Goal: Check status: Check status

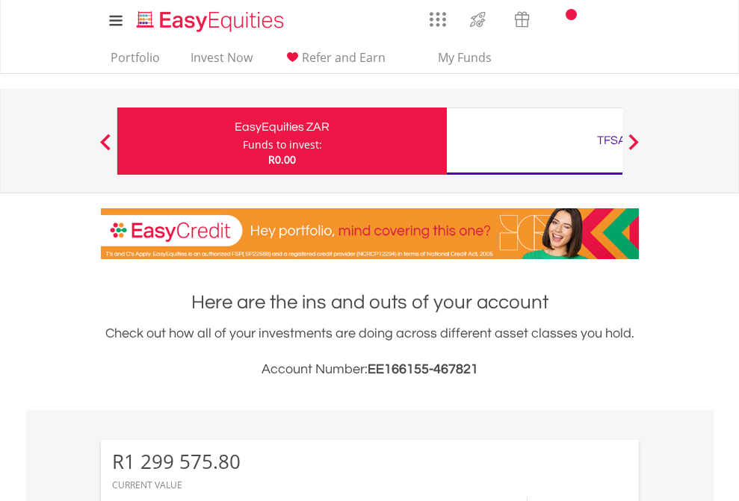
click at [243, 141] on div "Funds to invest:" at bounding box center [282, 144] width 79 height 15
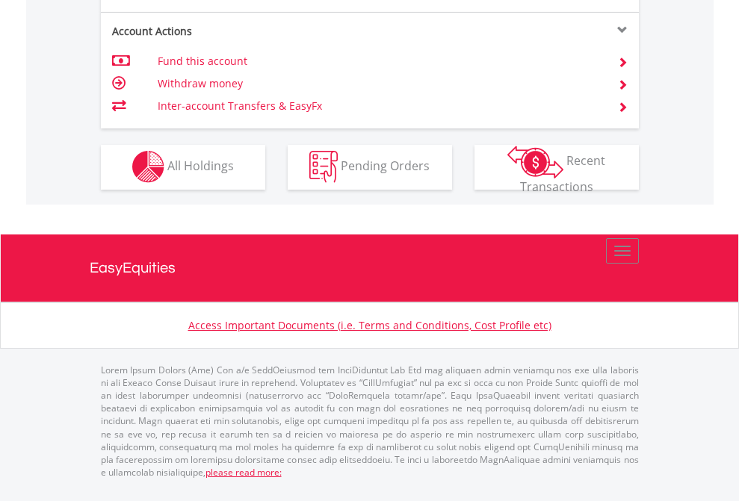
scroll to position [1402, 0]
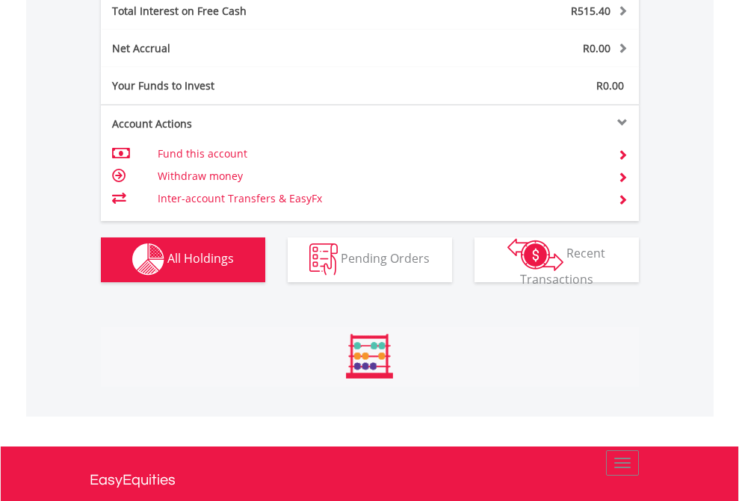
scroll to position [143, 235]
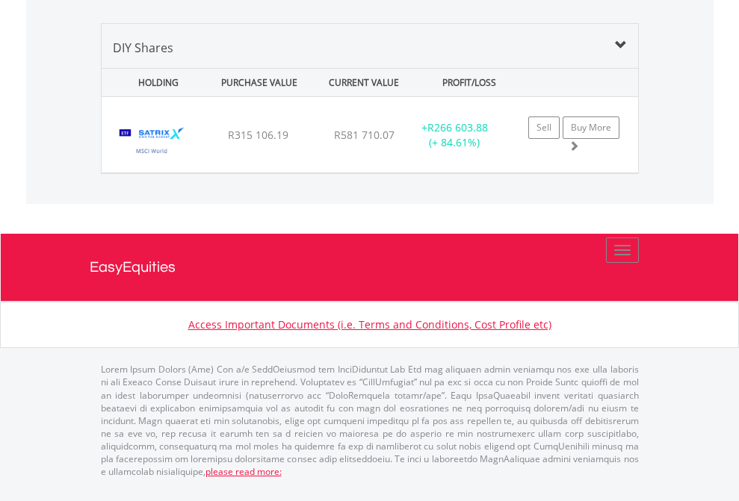
scroll to position [143, 235]
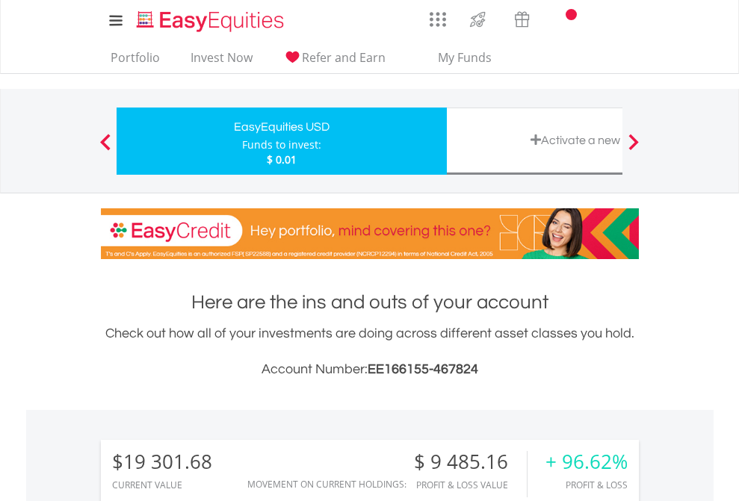
scroll to position [1145, 0]
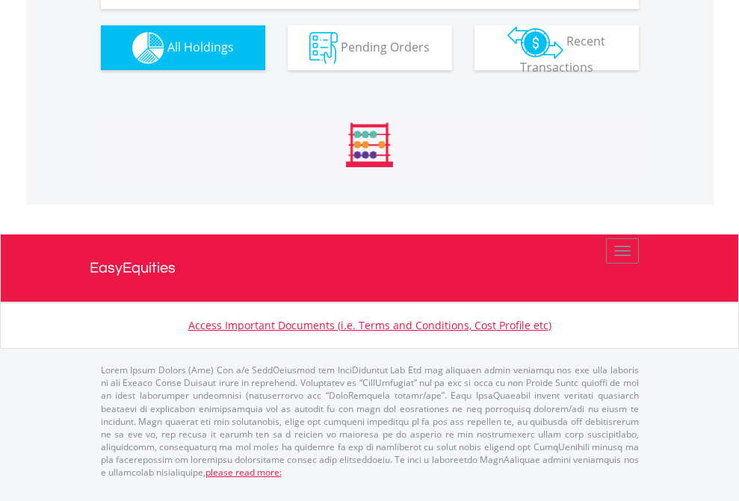
scroll to position [1691, 0]
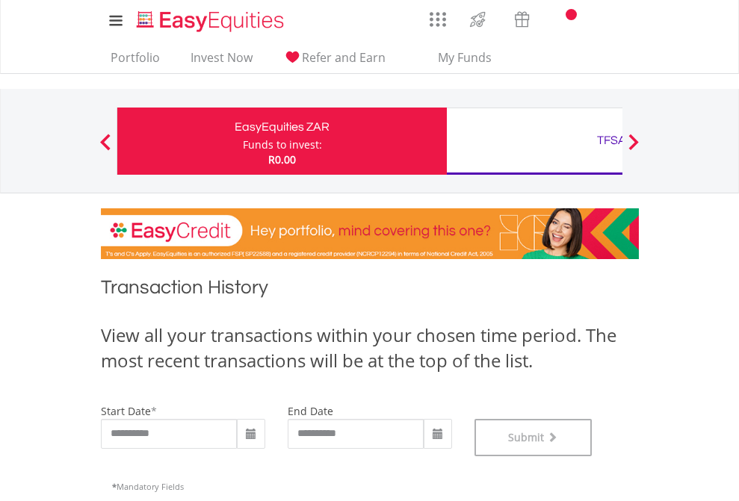
scroll to position [606, 0]
click at [534, 141] on div "TFSA" at bounding box center [611, 140] width 311 height 21
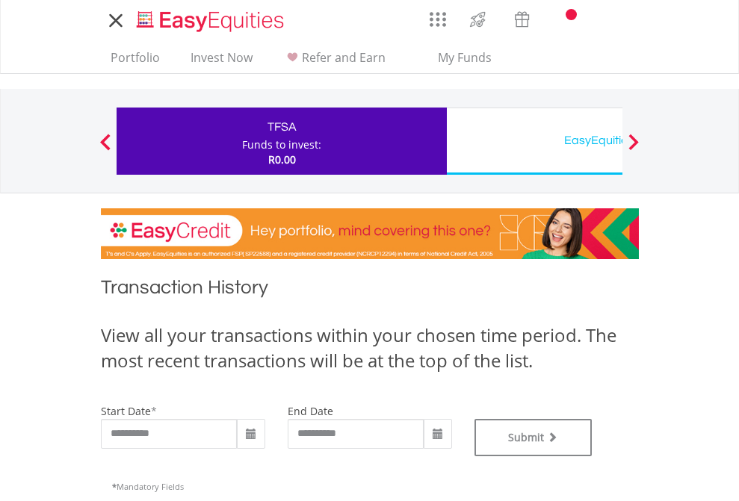
type input "**********"
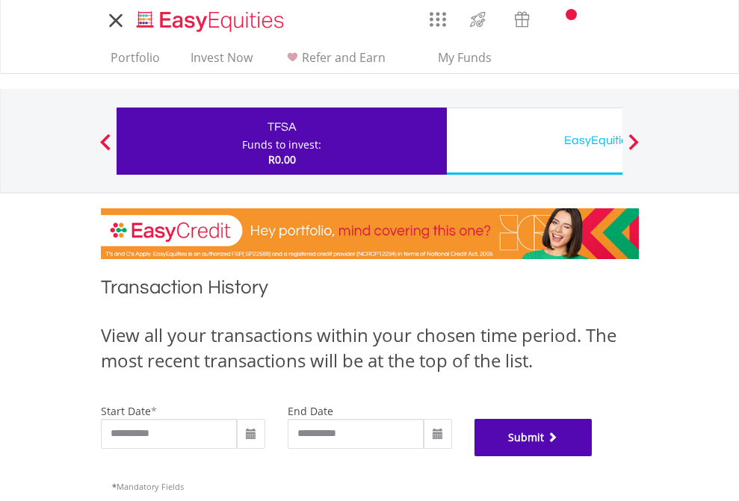
click at [592, 456] on button "Submit" at bounding box center [533, 437] width 118 height 37
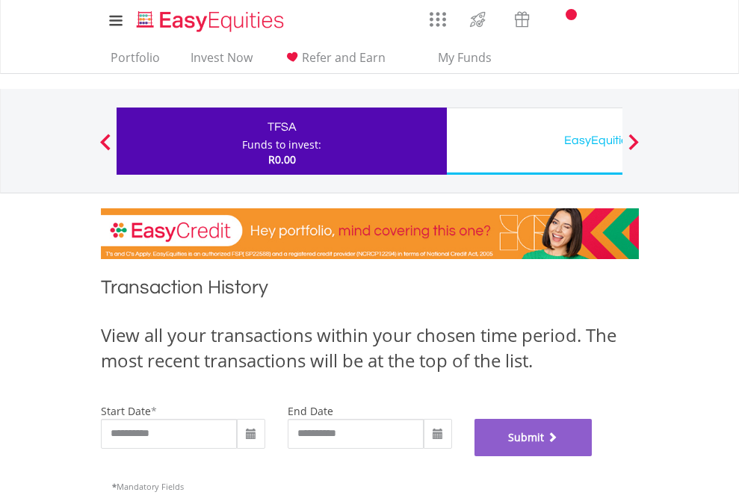
scroll to position [606, 0]
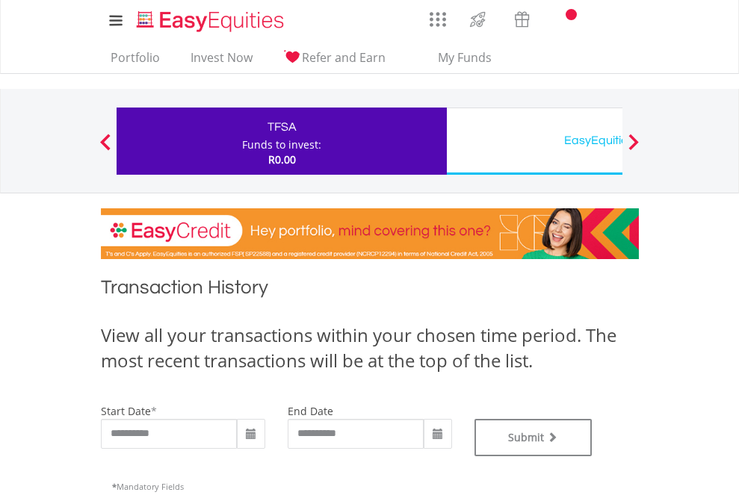
click at [534, 141] on div "EasyEquities USD" at bounding box center [611, 140] width 311 height 21
type input "**********"
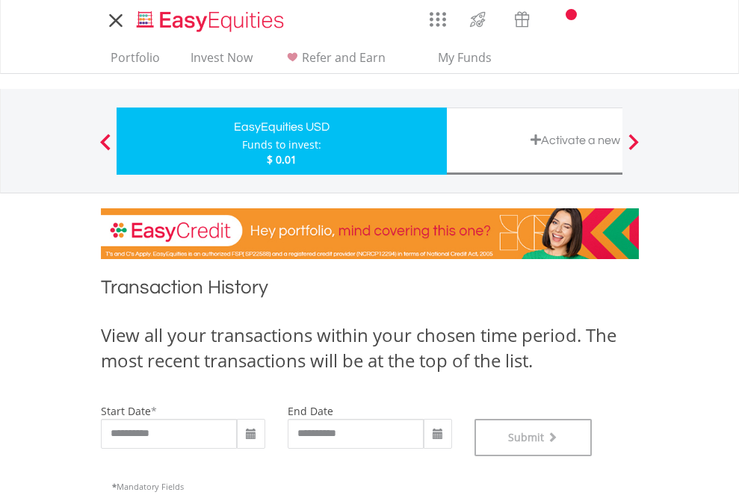
scroll to position [606, 0]
